Goal: Task Accomplishment & Management: Manage account settings

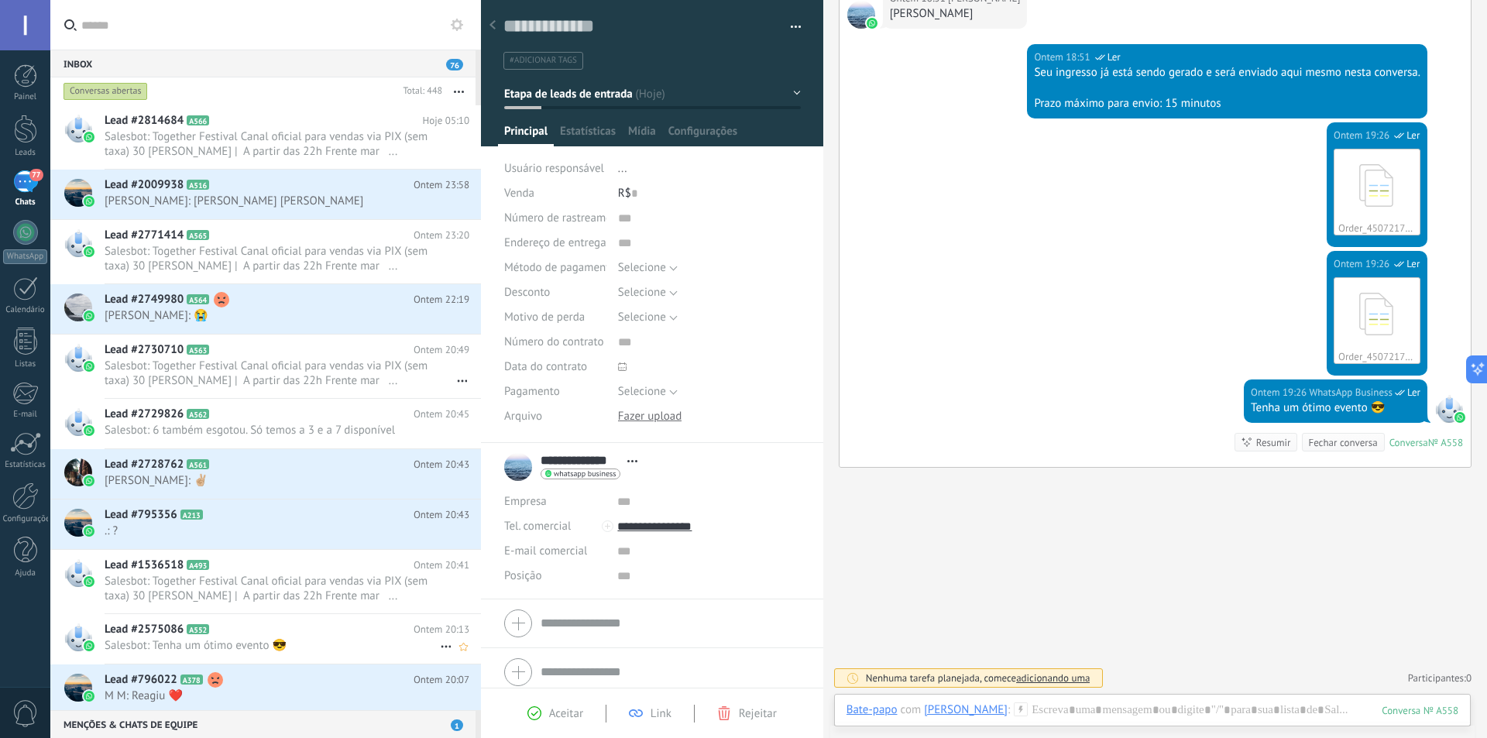
click at [292, 634] on h2 "Lead #2575086 A552" at bounding box center [259, 629] width 309 height 15
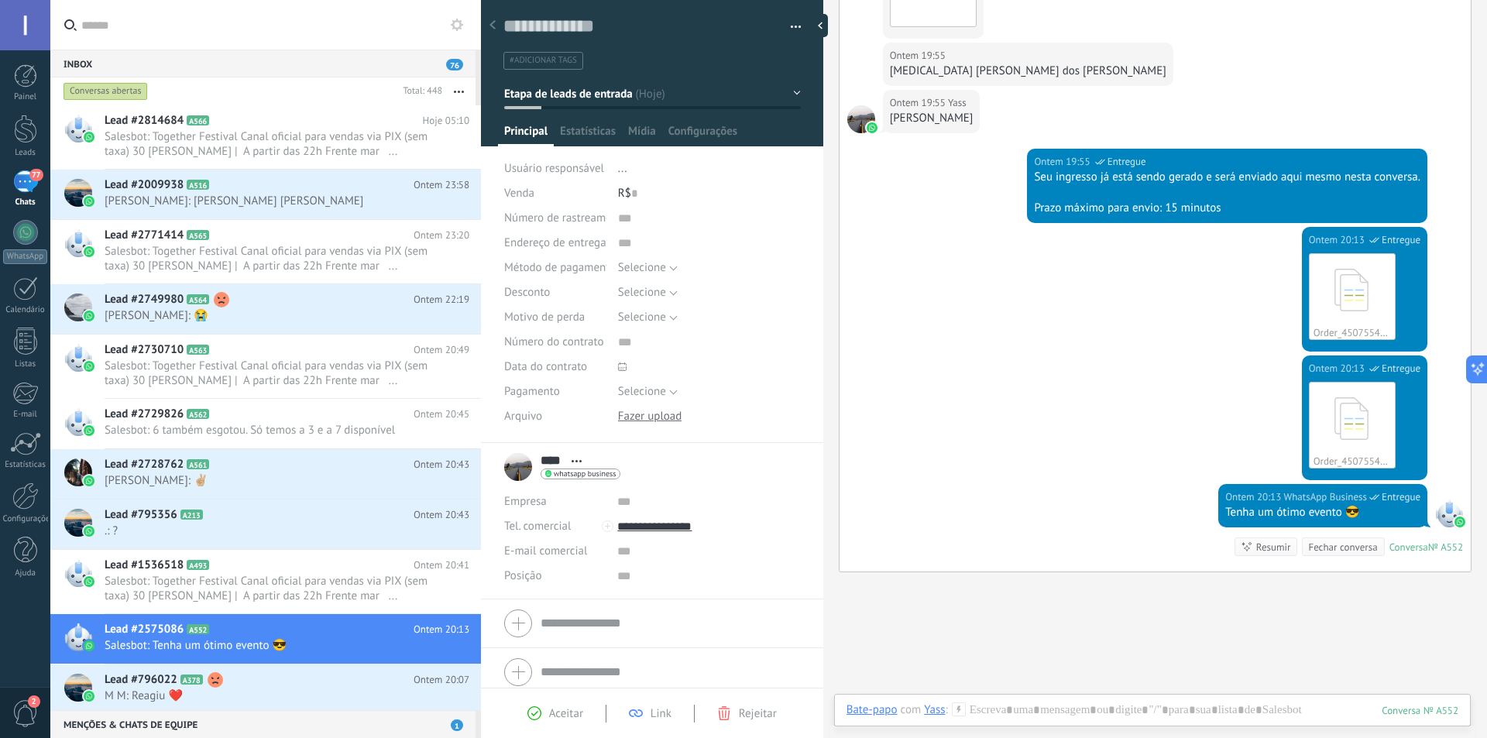
scroll to position [576, 0]
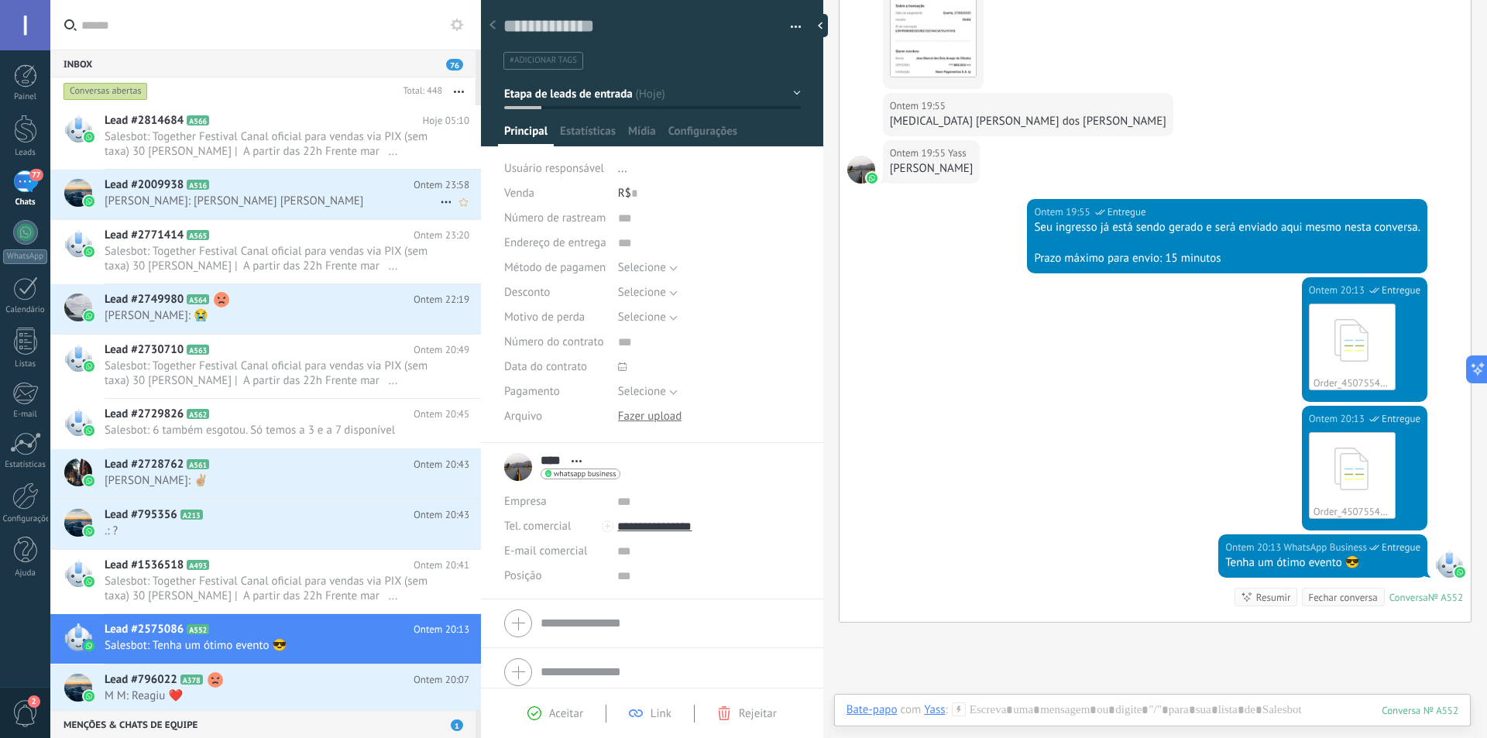
click at [311, 189] on h2 "Lead #2009938 A516" at bounding box center [259, 184] width 309 height 15
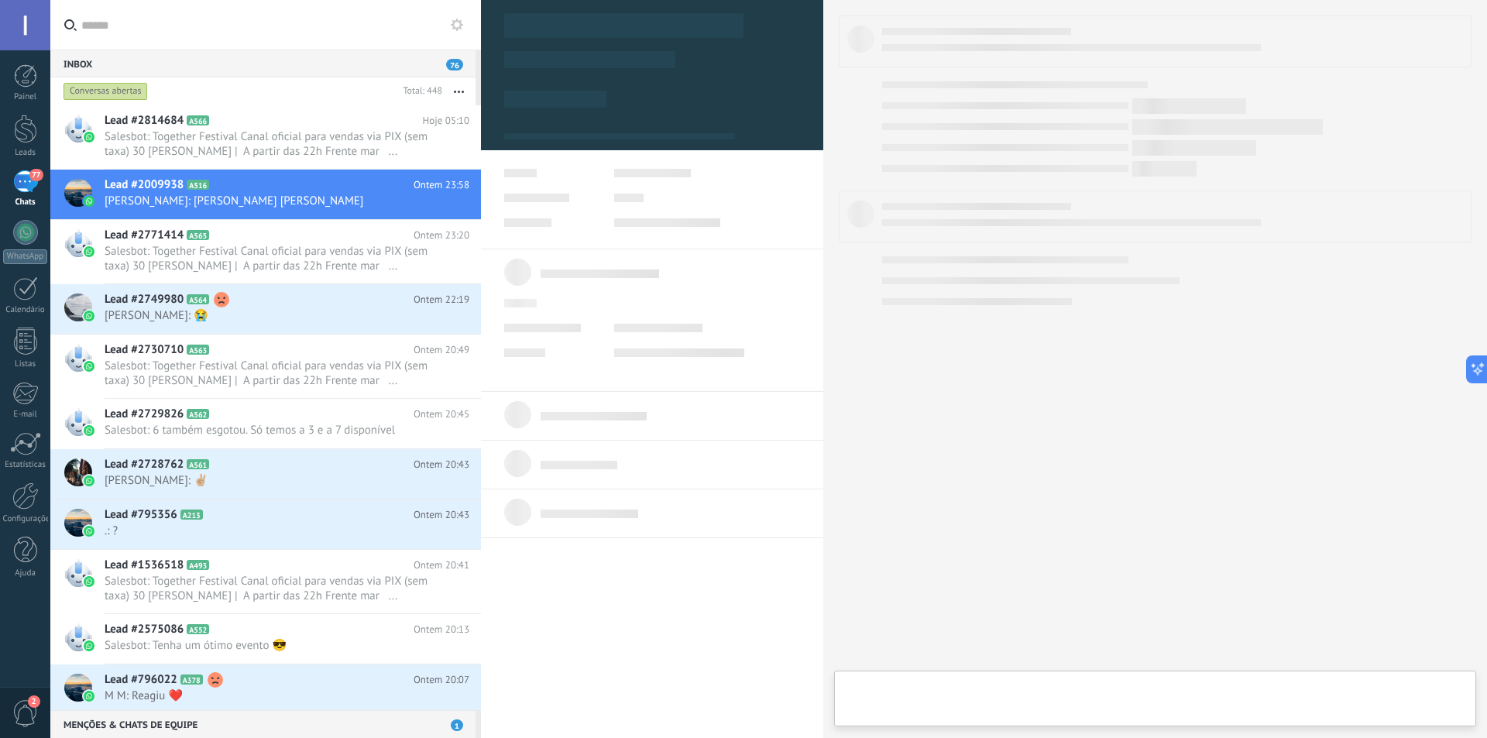
type textarea "**********"
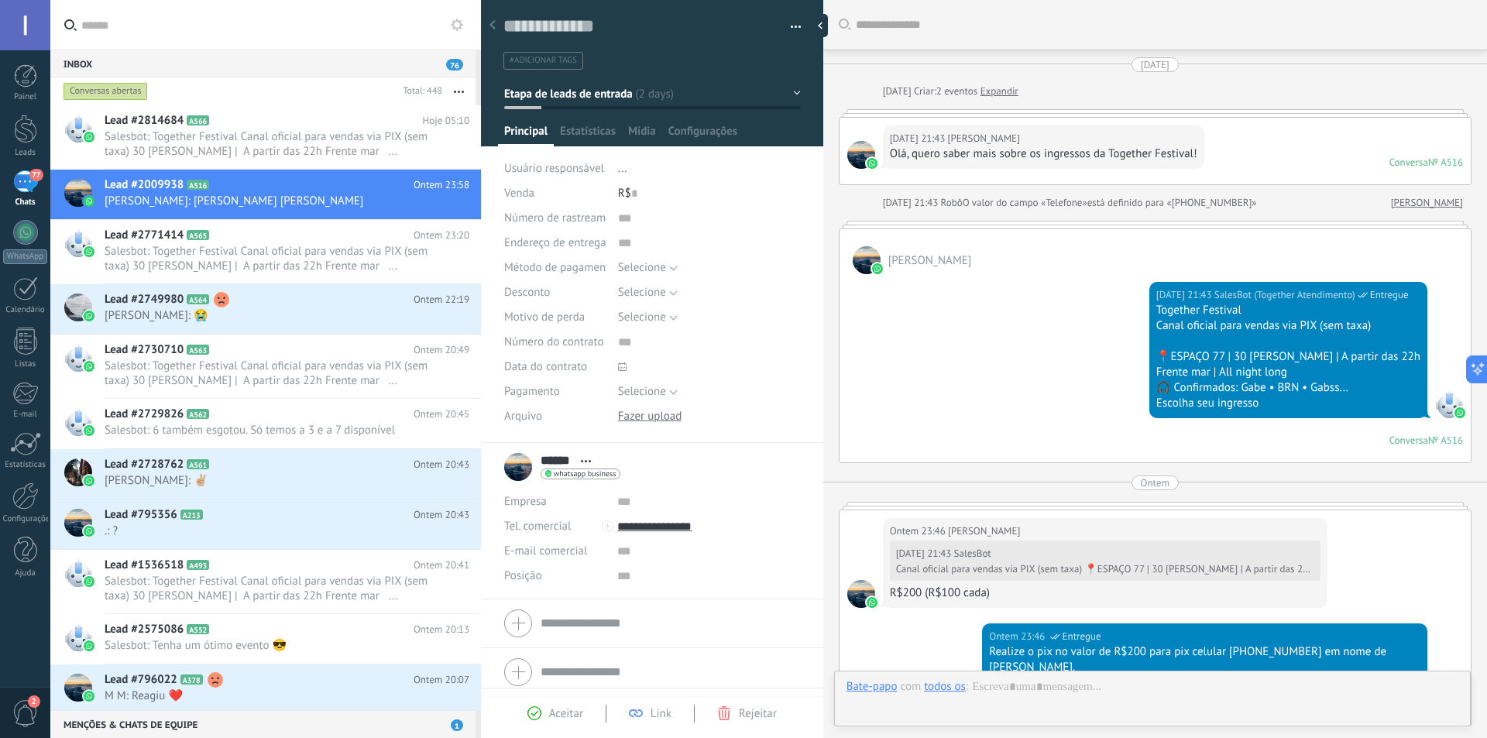
scroll to position [512, 0]
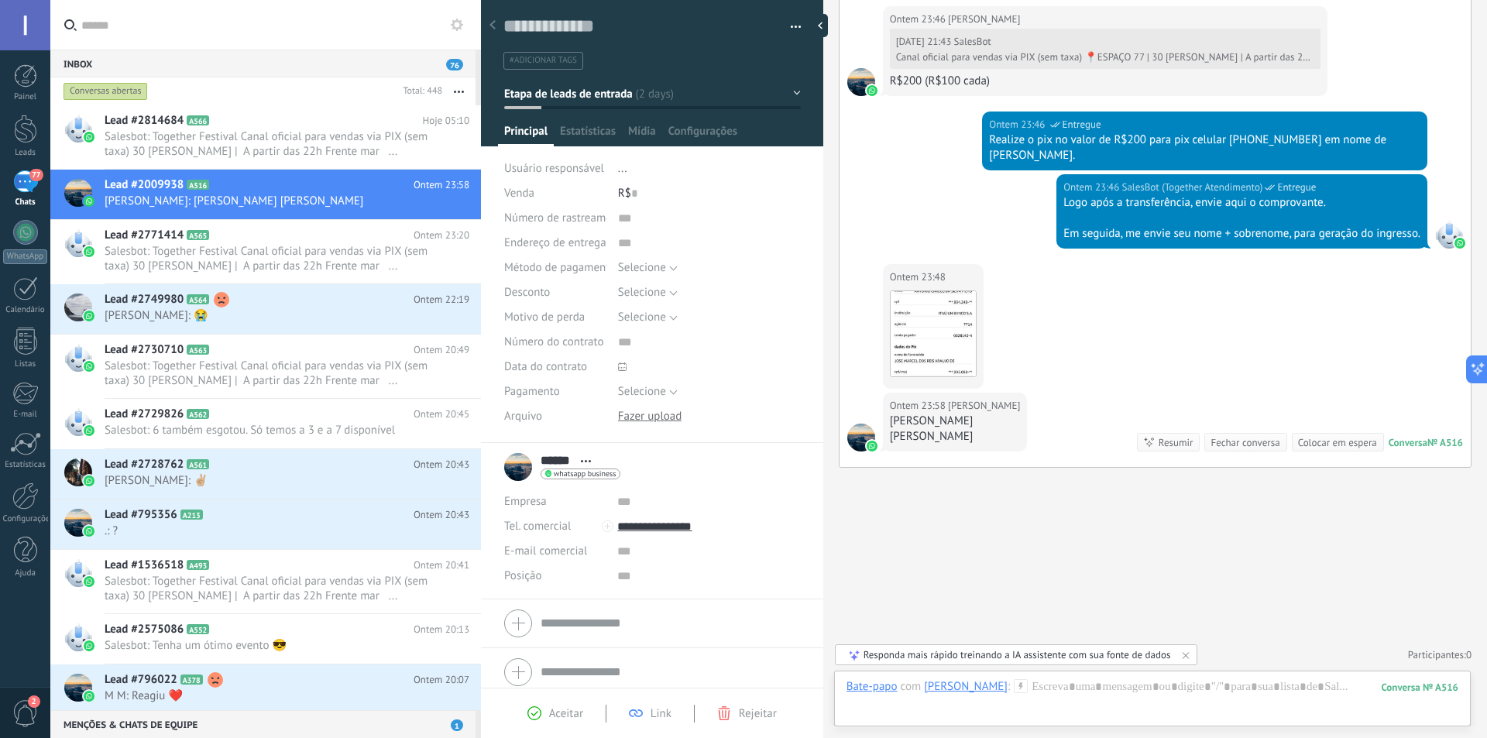
drag, startPoint x: 891, startPoint y: 416, endPoint x: 981, endPoint y: 414, distance: 89.9
click at [981, 414] on div "Ontem 23:58 [PERSON_NAME] [PERSON_NAME]" at bounding box center [955, 422] width 145 height 59
click at [941, 438] on div "[PERSON_NAME]" at bounding box center [955, 436] width 131 height 15
drag, startPoint x: 890, startPoint y: 437, endPoint x: 974, endPoint y: 438, distance: 83.7
click at [974, 438] on div "[PERSON_NAME]" at bounding box center [955, 436] width 131 height 15
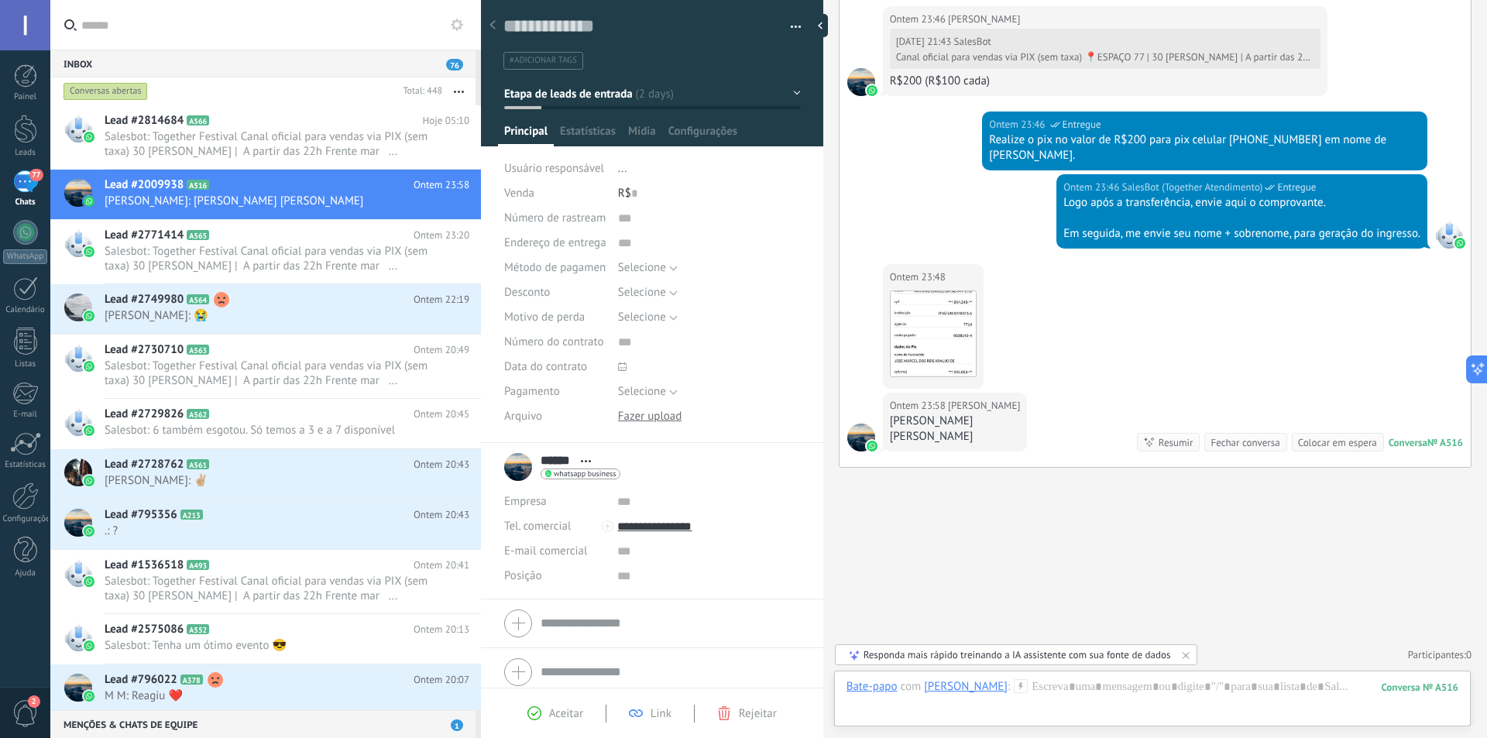
copy div "[PERSON_NAME]"
